Goal: Download file/media

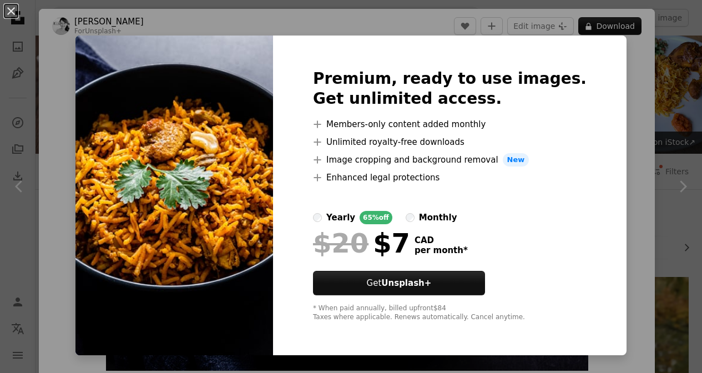
scroll to position [712, 0]
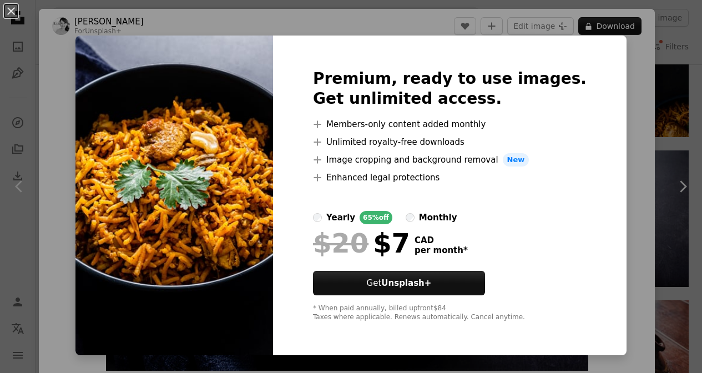
click at [617, 93] on div "An X shape Premium, ready to use images. Get unlimited access. A plus sign Memb…" at bounding box center [351, 186] width 702 height 373
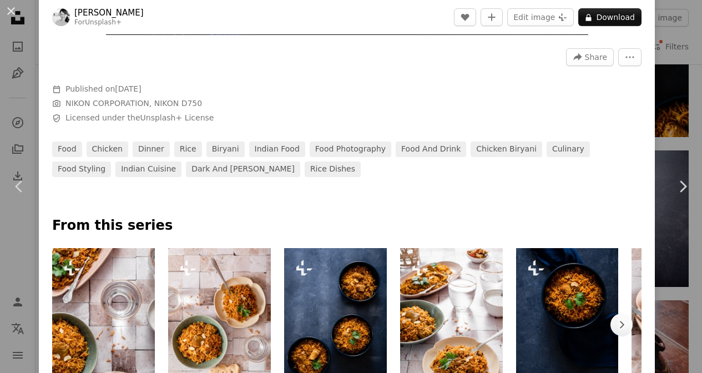
scroll to position [358, 0]
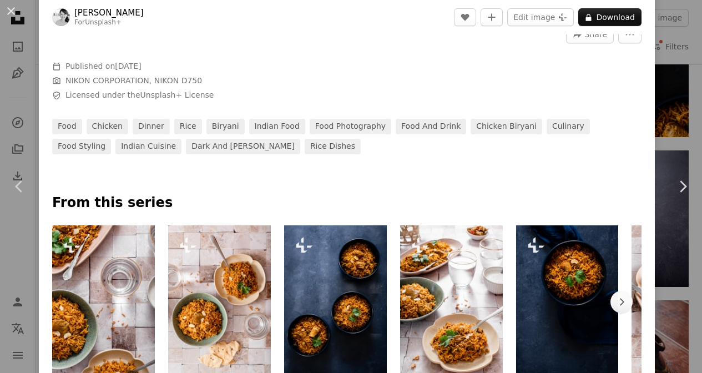
click at [692, 96] on div "An X shape Chevron left Chevron right [PERSON_NAME] For Unsplash+ A heart A plu…" at bounding box center [351, 186] width 702 height 373
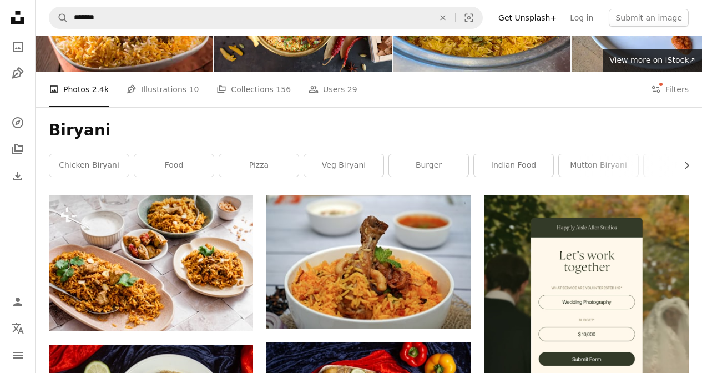
scroll to position [108, 0]
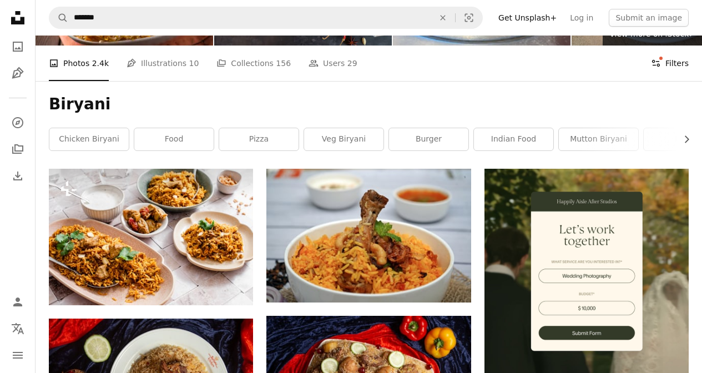
click at [666, 69] on button "Filters Filters" at bounding box center [670, 63] width 38 height 36
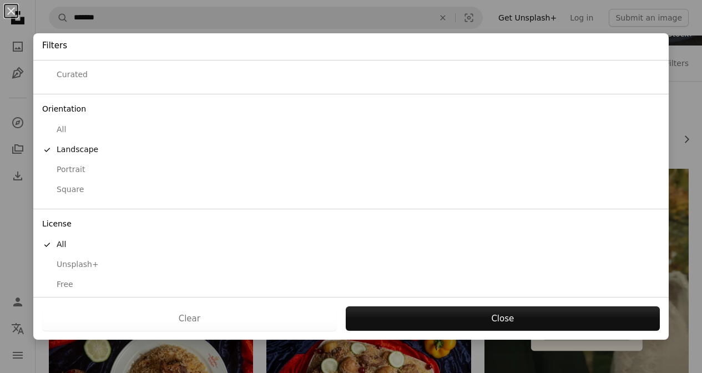
scroll to position [60, 0]
click at [59, 281] on div "Free" at bounding box center [350, 285] width 617 height 11
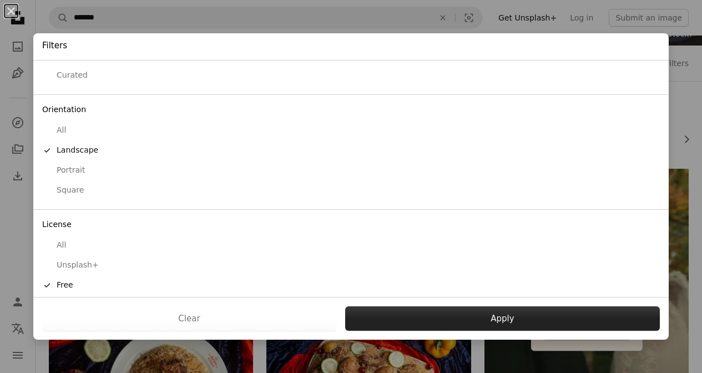
click at [396, 324] on button "Apply" at bounding box center [502, 318] width 315 height 24
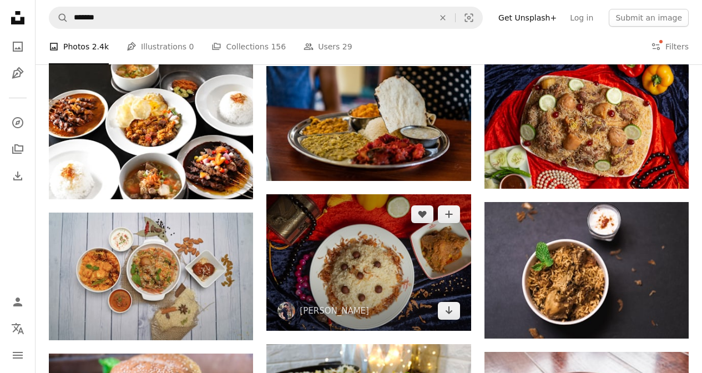
scroll to position [524, 0]
